Goal: Task Accomplishment & Management: Manage account settings

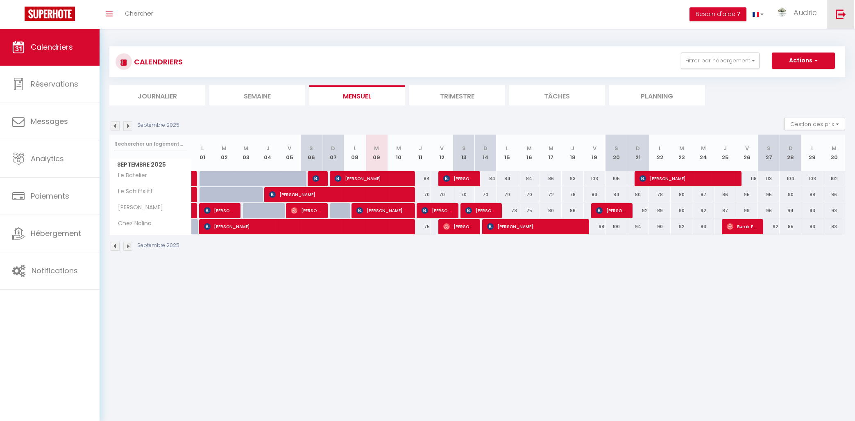
click at [842, 13] on img at bounding box center [841, 14] width 10 height 10
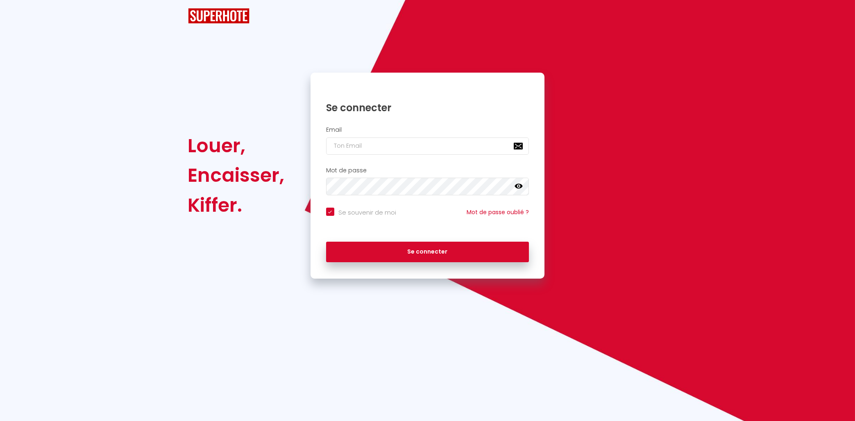
checkbox input "true"
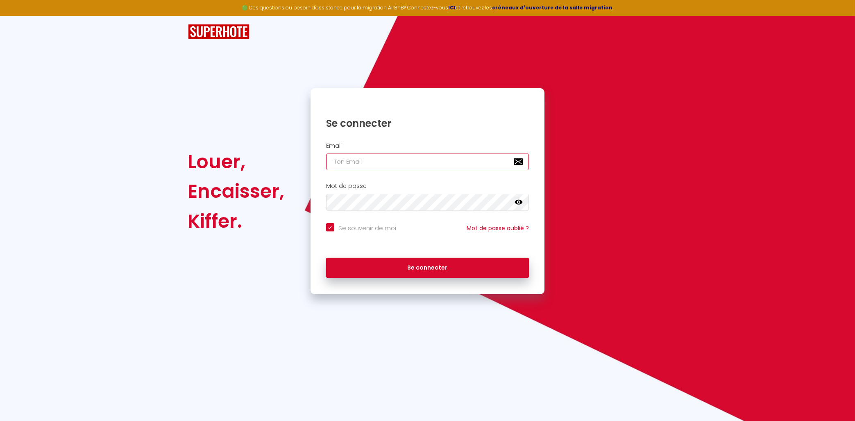
click at [355, 162] on input "email" at bounding box center [427, 161] width 203 height 17
type input "[EMAIL_ADDRESS][DOMAIN_NAME]"
checkbox input "true"
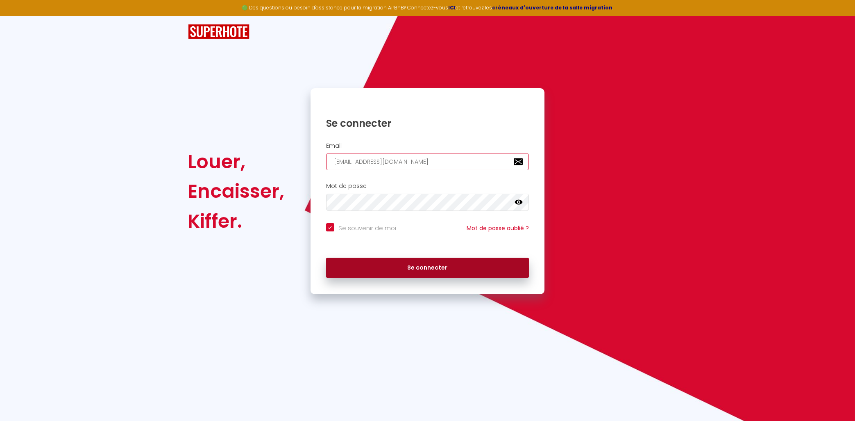
type input "[EMAIL_ADDRESS][DOMAIN_NAME]"
click at [405, 264] on button "Se connecter" at bounding box center [427, 267] width 203 height 20
checkbox input "true"
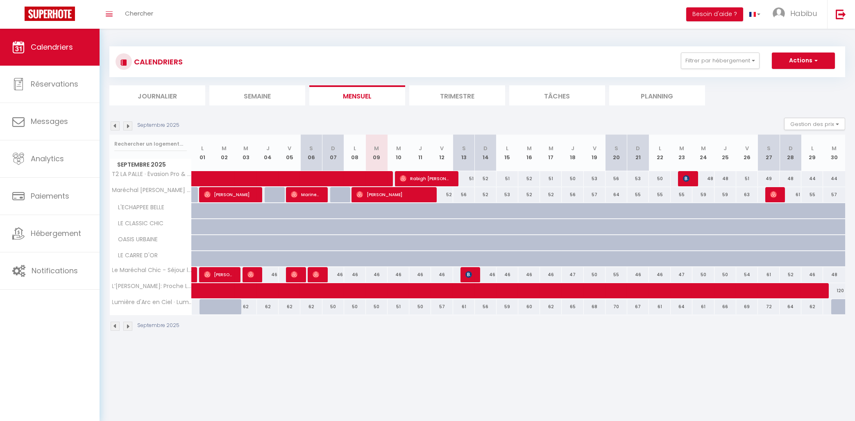
click at [116, 123] on img at bounding box center [115, 125] width 9 height 9
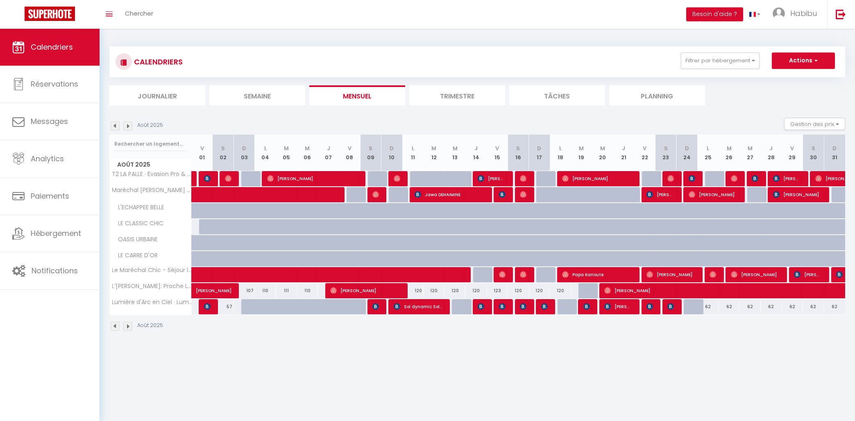
click at [129, 122] on img at bounding box center [127, 125] width 9 height 9
